Goal: Transaction & Acquisition: Book appointment/travel/reservation

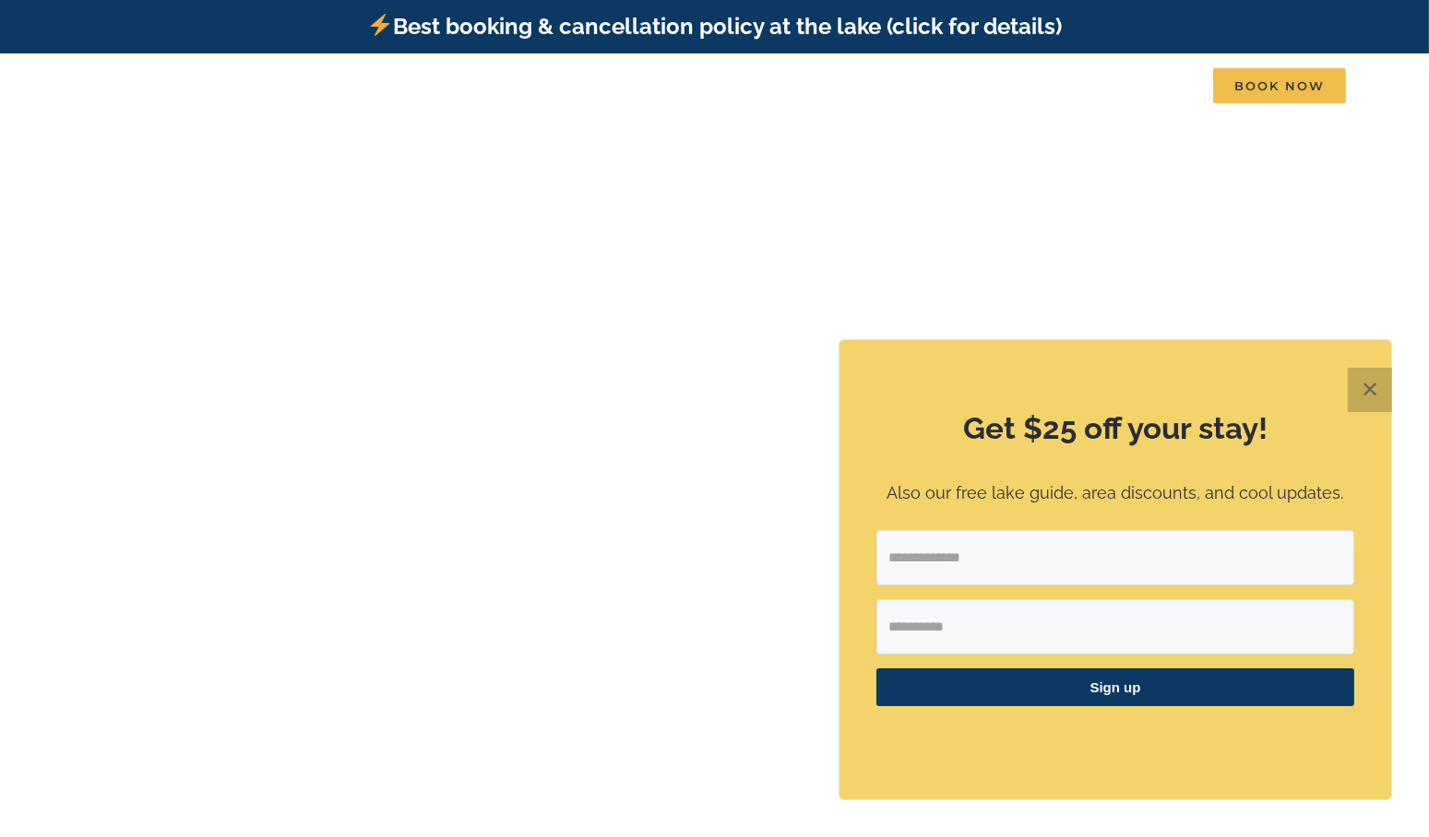
click at [1365, 387] on button "✕" at bounding box center [1370, 390] width 44 height 44
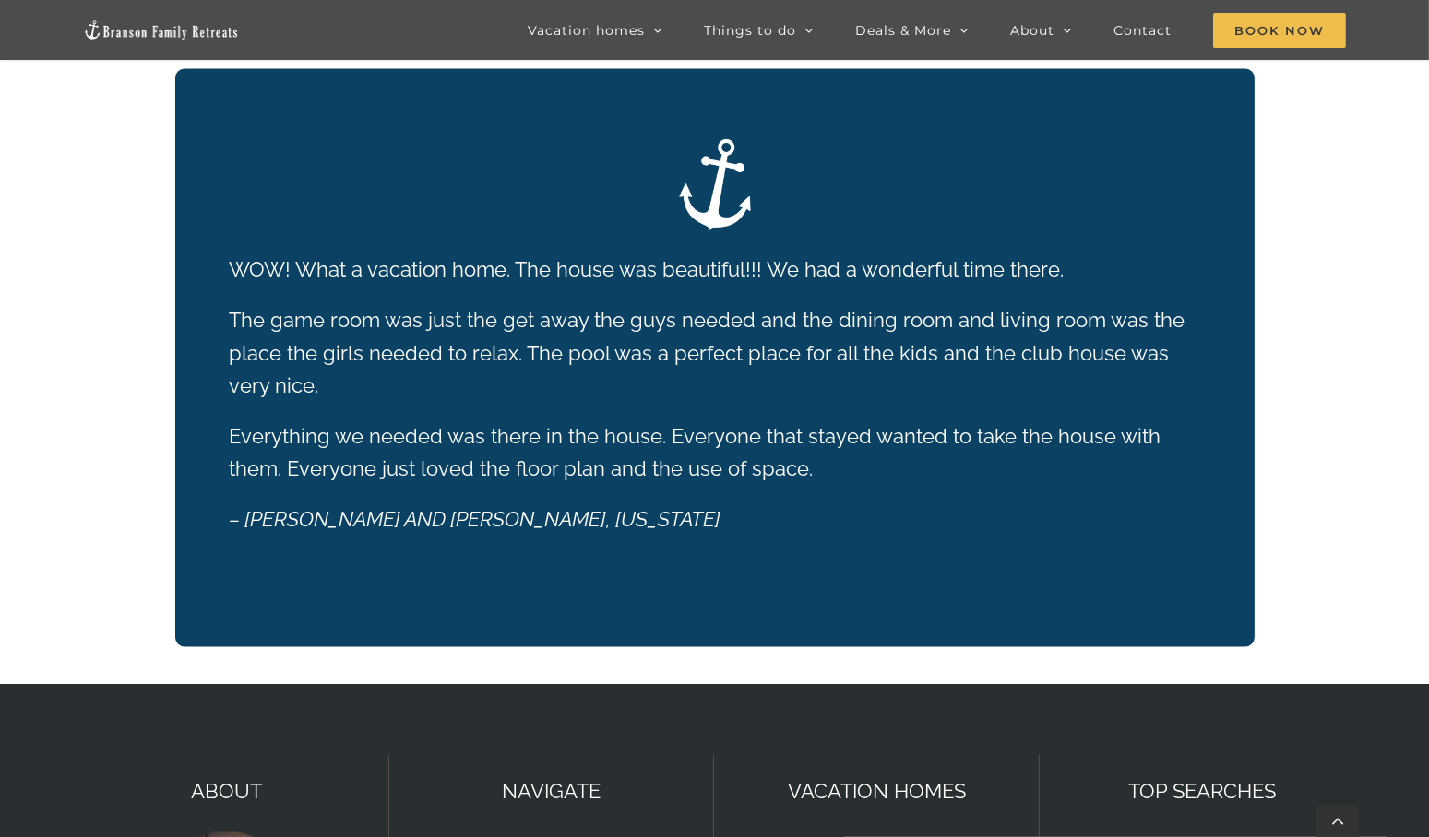
scroll to position [4152, 0]
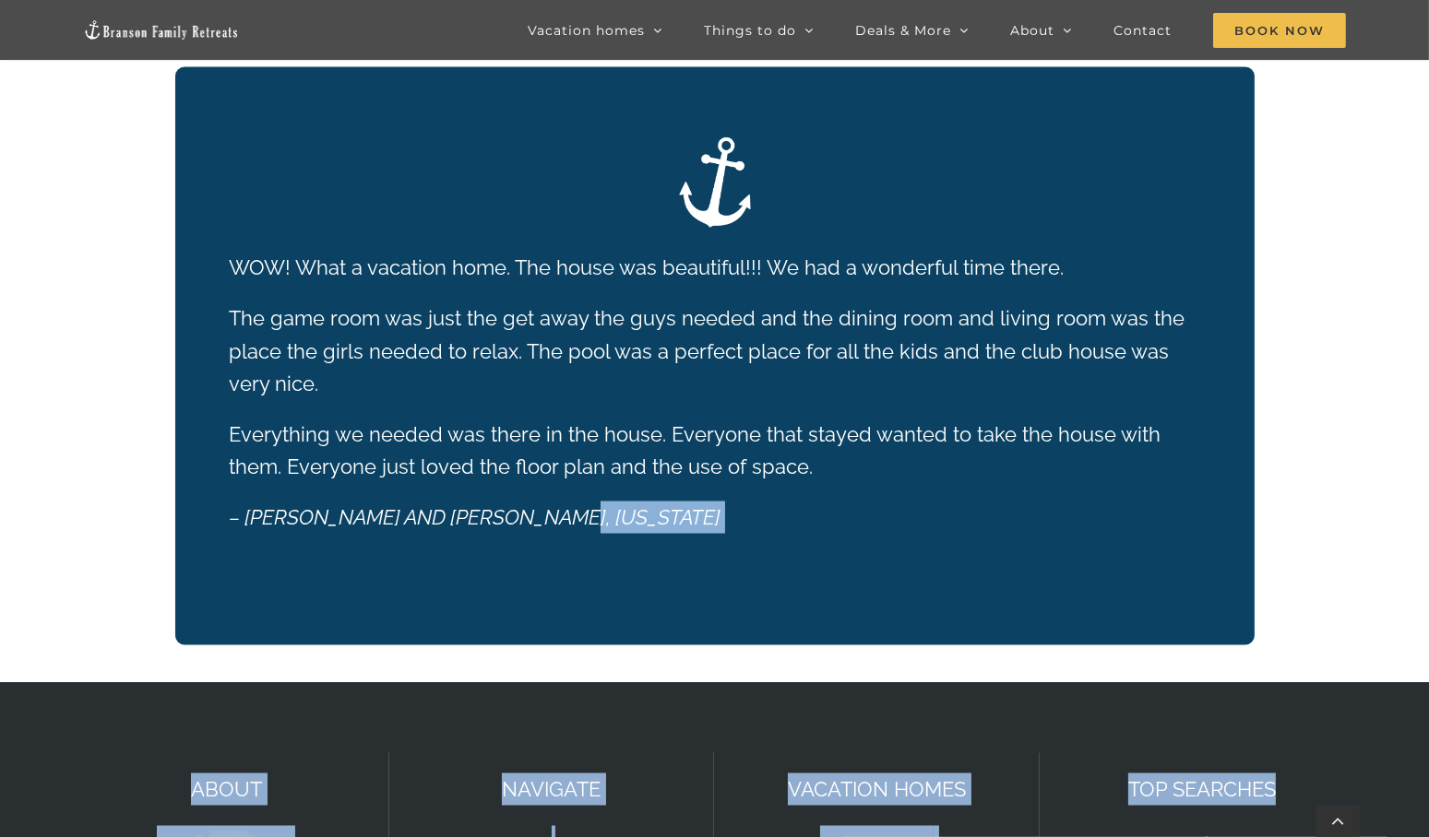
drag, startPoint x: 1428, startPoint y: 678, endPoint x: 1362, endPoint y: 541, distance: 151.4
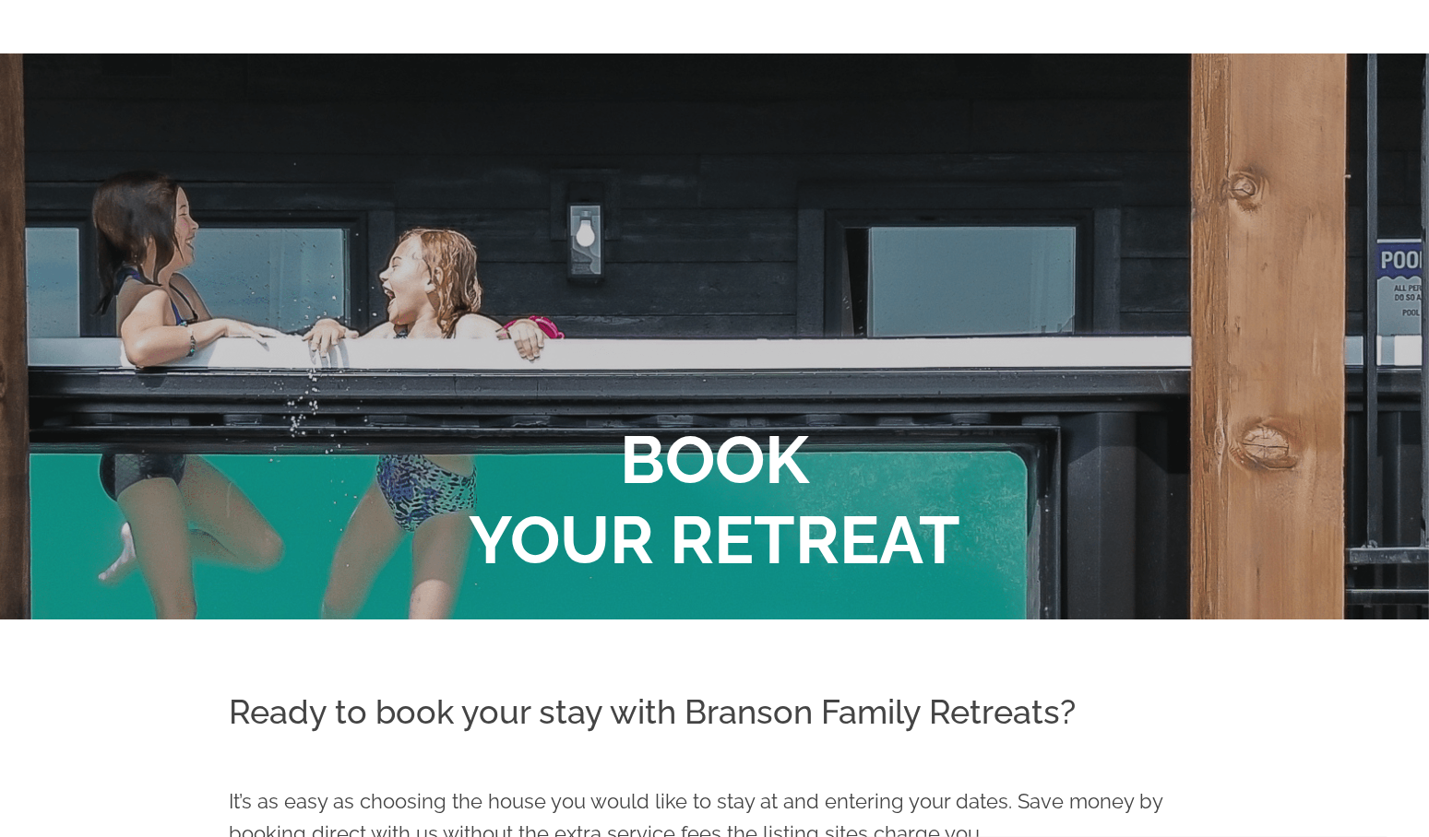
scroll to position [0, 0]
